Goal: Task Accomplishment & Management: Manage account settings

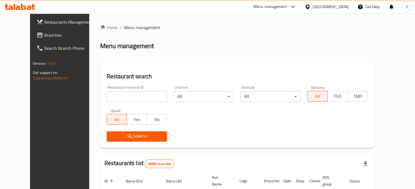
click at [135, 92] on input "search" at bounding box center [137, 96] width 60 height 11
type input "[PERSON_NAME]"
click button "Search" at bounding box center [137, 137] width 60 height 10
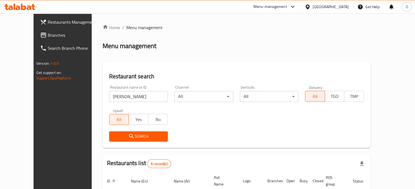
click at [205, 123] on div "Restaurant name or ID [PERSON_NAME] Restaurant name or ID Channel All ​ Vertica…" at bounding box center [236, 113] width 261 height 63
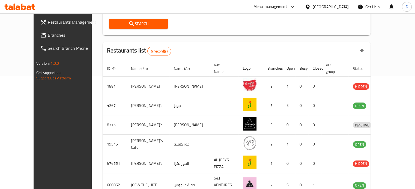
scroll to position [139, 0]
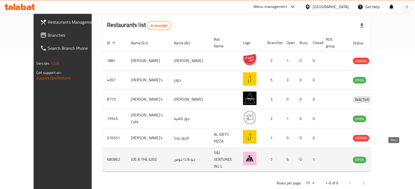
click at [389, 157] on icon "enhanced table" at bounding box center [385, 160] width 7 height 7
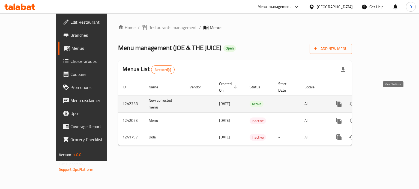
click at [385, 98] on link "enhanced table" at bounding box center [378, 104] width 13 height 13
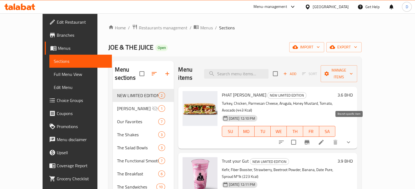
click at [309, 140] on icon "Branch-specific-item" at bounding box center [306, 142] width 5 height 4
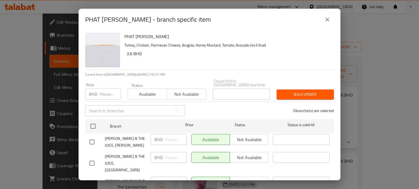
click at [326, 17] on icon "close" at bounding box center [327, 19] width 7 height 7
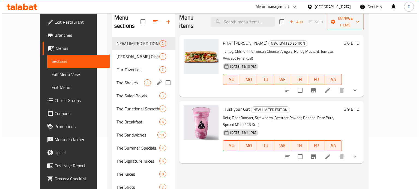
scroll to position [55, 0]
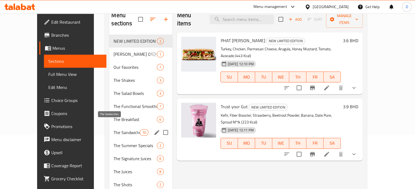
click at [113, 130] on span "The Sandwiches" at bounding box center [126, 133] width 26 height 7
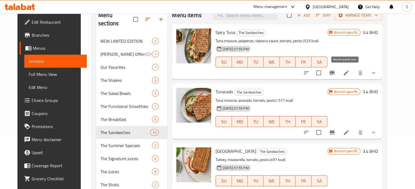
click at [334, 72] on icon "Branch-specific-item" at bounding box center [331, 73] width 5 height 4
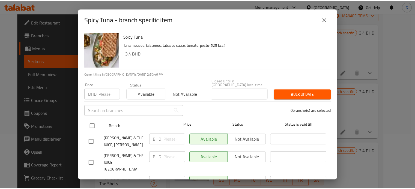
scroll to position [71, 0]
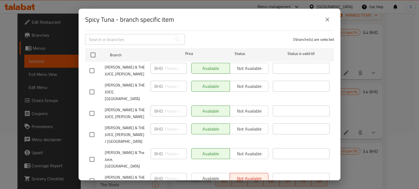
click at [124, 175] on span "[PERSON_NAME] & THE JUICE, Seef" at bounding box center [125, 182] width 41 height 14
click at [329, 22] on icon "close" at bounding box center [327, 19] width 7 height 7
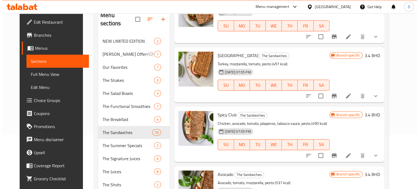
scroll to position [109, 0]
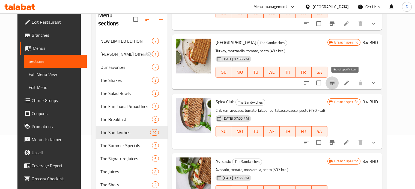
click at [335, 86] on icon "Branch-specific-item" at bounding box center [332, 83] width 7 height 7
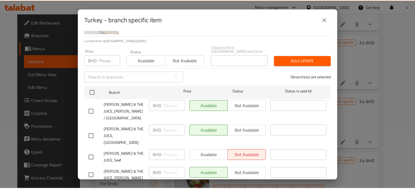
scroll to position [71, 0]
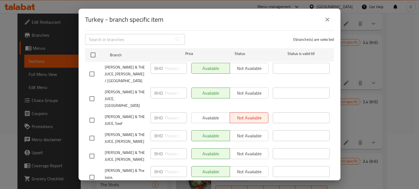
click at [118, 110] on div "[PERSON_NAME] & THE JUICE, Seef" at bounding box center [117, 120] width 61 height 20
click at [120, 114] on span "[PERSON_NAME] & THE JUICE, Seef" at bounding box center [125, 121] width 41 height 14
click at [322, 21] on button "close" at bounding box center [327, 19] width 13 height 13
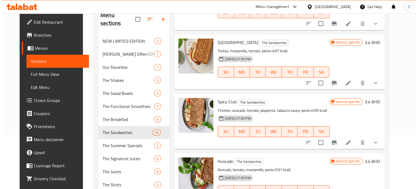
scroll to position [245, 0]
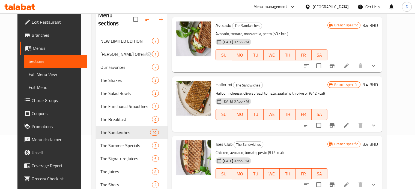
click at [334, 125] on icon "Branch-specific-item" at bounding box center [331, 126] width 5 height 4
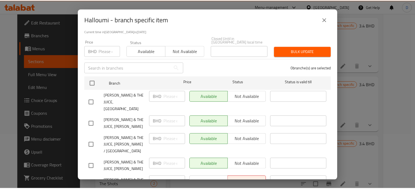
scroll to position [71, 0]
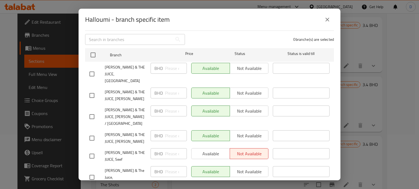
click at [128, 150] on span "[PERSON_NAME] & THE JUICE, Seef" at bounding box center [125, 157] width 41 height 14
click at [330, 21] on icon "close" at bounding box center [327, 19] width 7 height 7
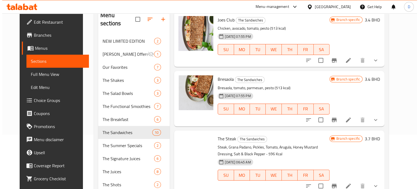
scroll to position [378, 0]
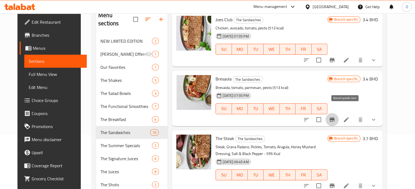
click at [338, 116] on button "Branch-specific-item" at bounding box center [331, 119] width 13 height 13
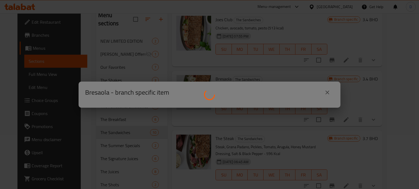
click at [325, 92] on div at bounding box center [209, 94] width 419 height 189
click at [221, 137] on div at bounding box center [209, 94] width 419 height 189
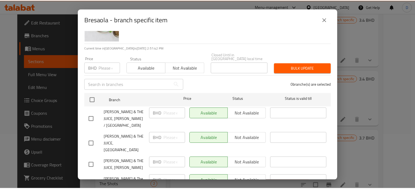
scroll to position [71, 0]
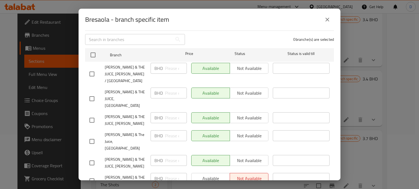
click at [326, 22] on icon "close" at bounding box center [327, 19] width 7 height 7
